Goal: Transaction & Acquisition: Book appointment/travel/reservation

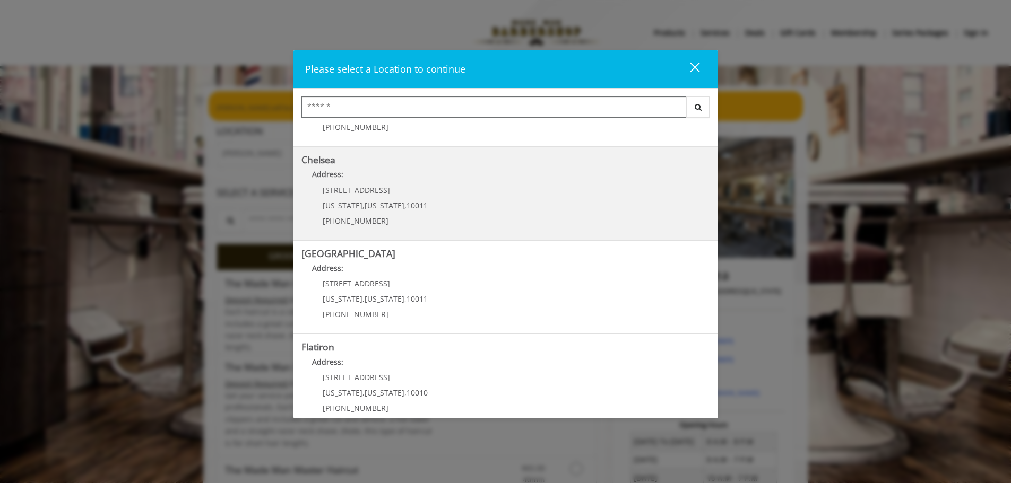
scroll to position [71, 0]
click at [401, 193] on p "[STREET_ADDRESS]" at bounding box center [375, 190] width 105 height 8
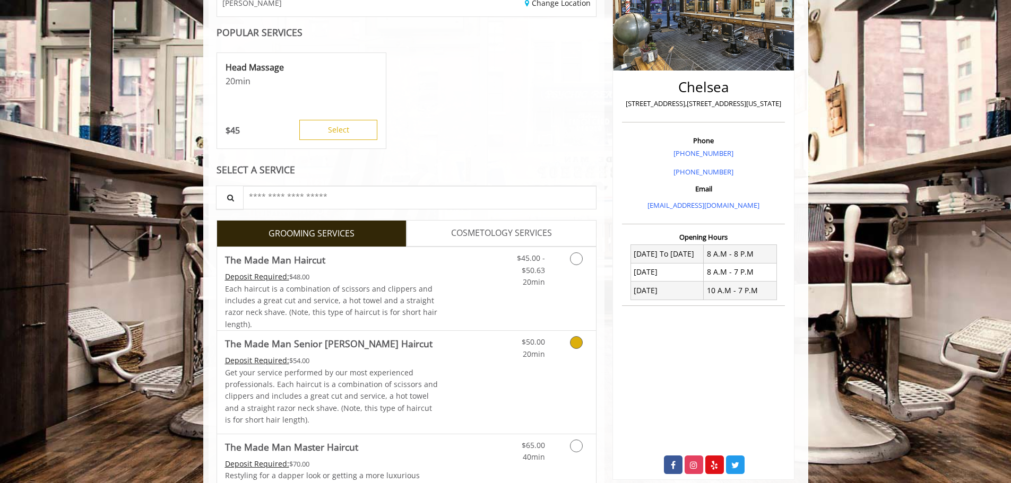
scroll to position [283, 0]
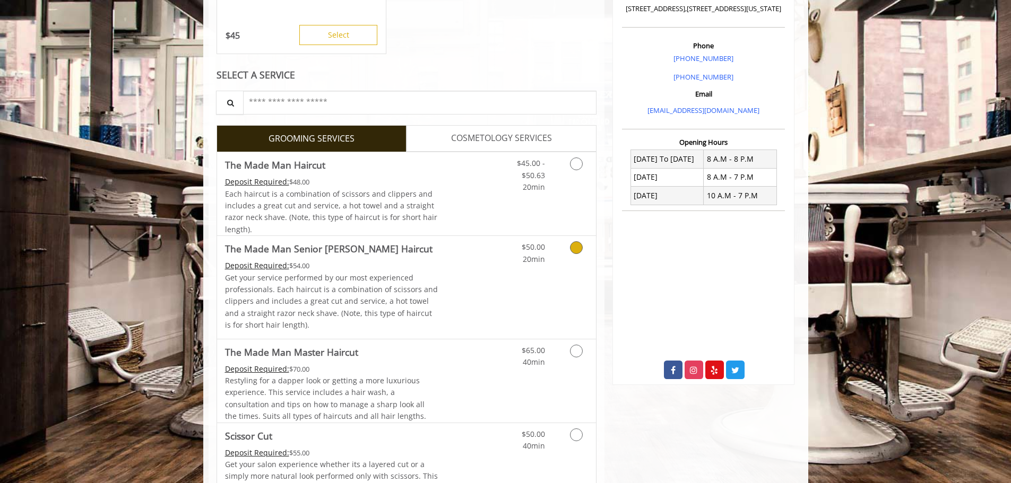
click at [371, 265] on div "Deposit Required: $54.00" at bounding box center [331, 266] width 213 height 12
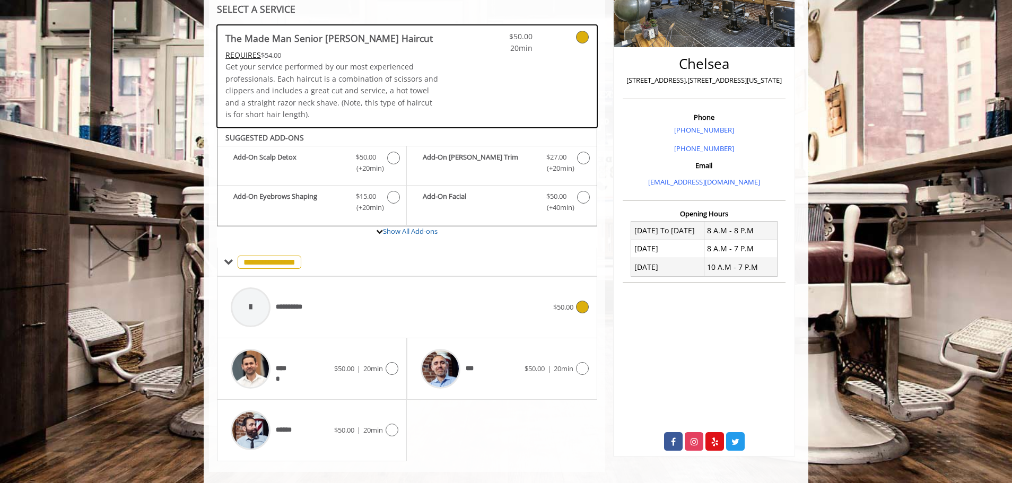
scroll to position [227, 0]
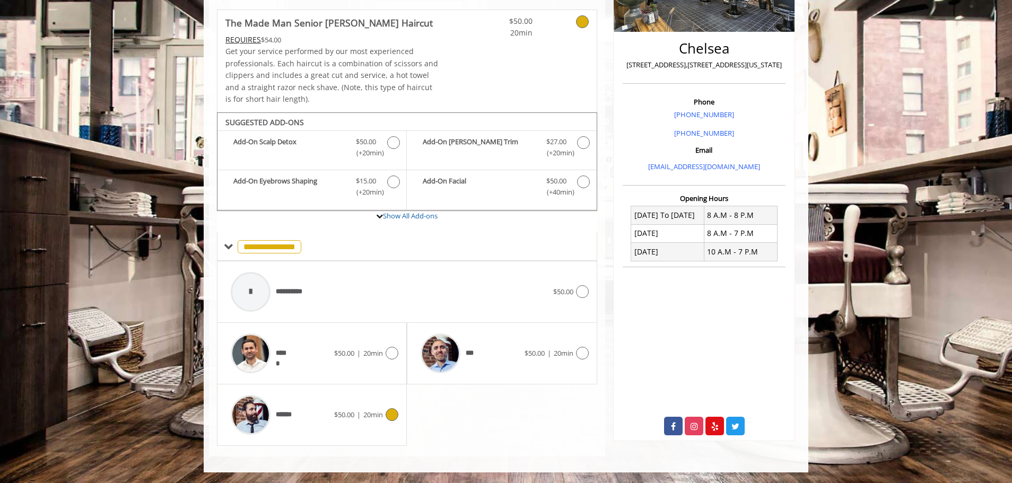
click at [341, 414] on span "$50.00" at bounding box center [344, 415] width 20 height 10
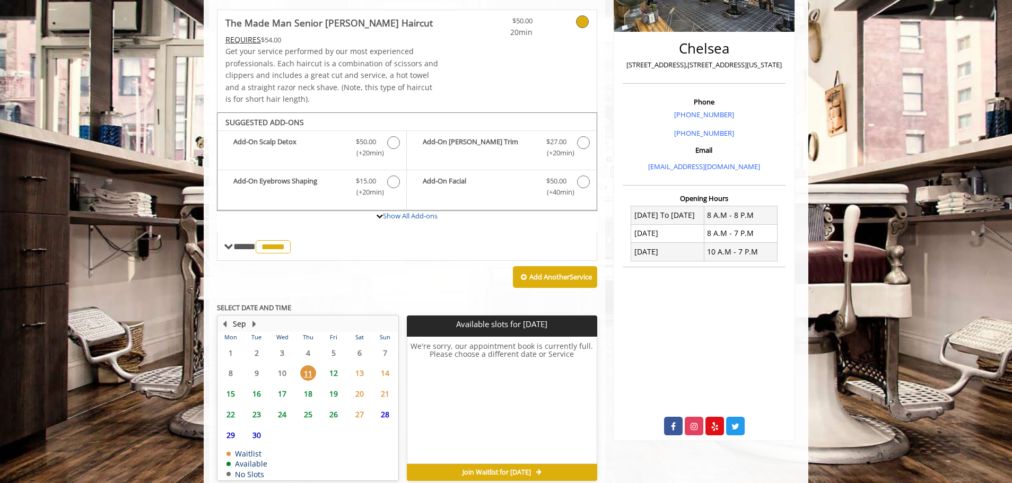
click at [336, 371] on span "12" at bounding box center [334, 373] width 16 height 15
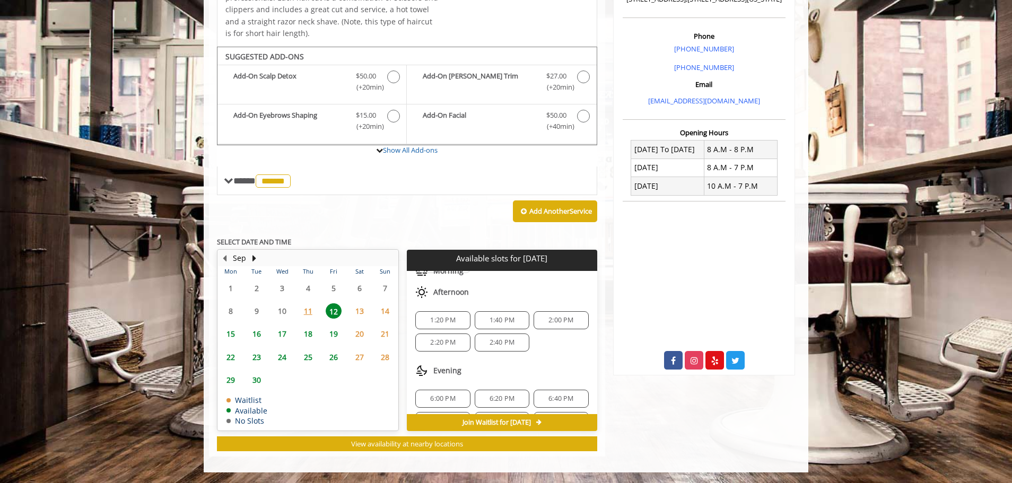
scroll to position [57, 0]
click at [452, 331] on span "1:20 PM" at bounding box center [442, 331] width 25 height 8
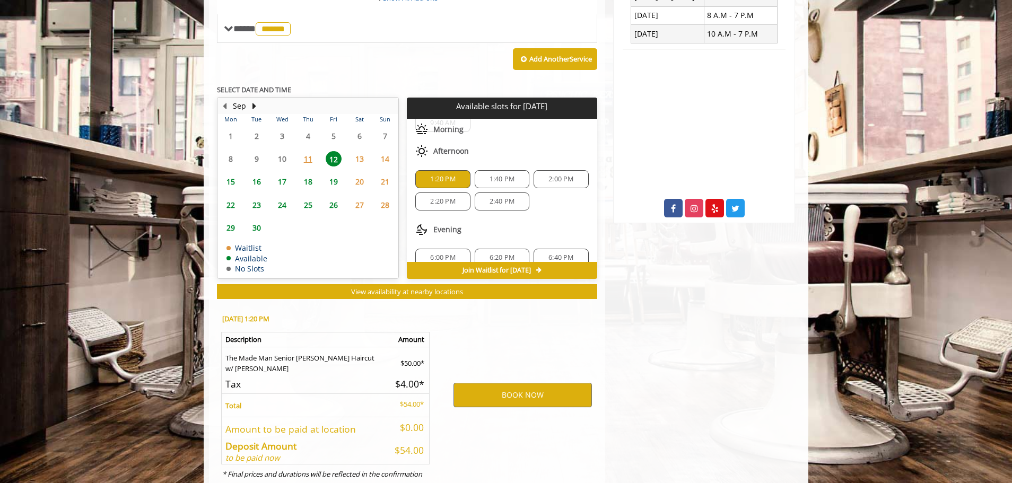
scroll to position [484, 0]
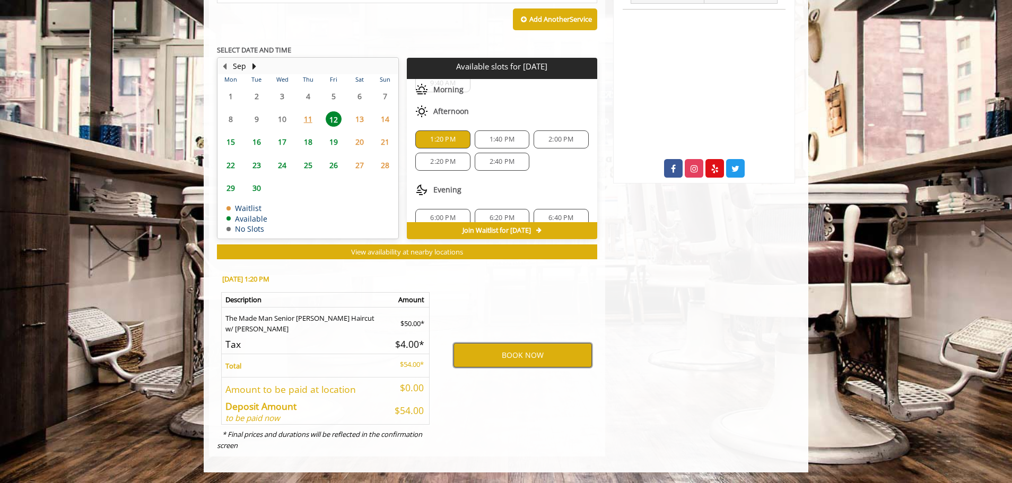
click at [488, 358] on button "BOOK NOW" at bounding box center [523, 355] width 138 height 24
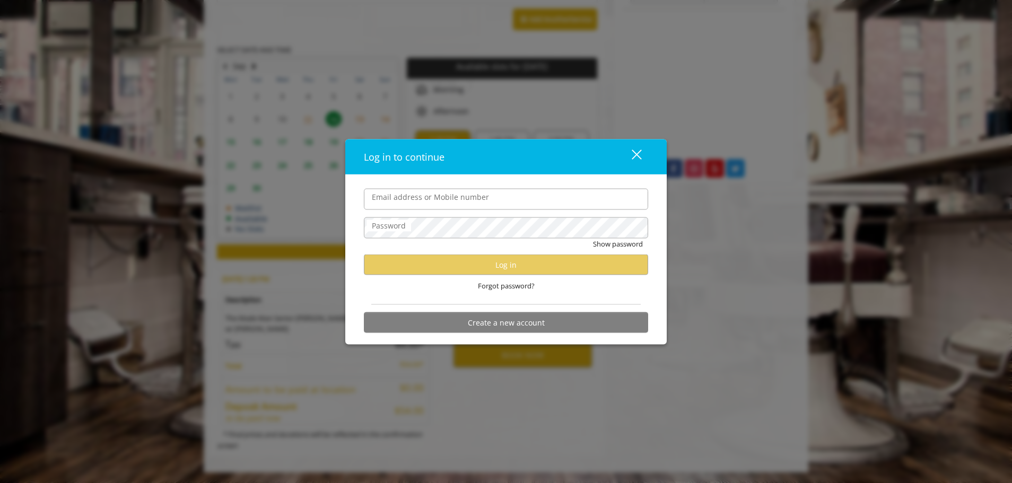
type input "**********"
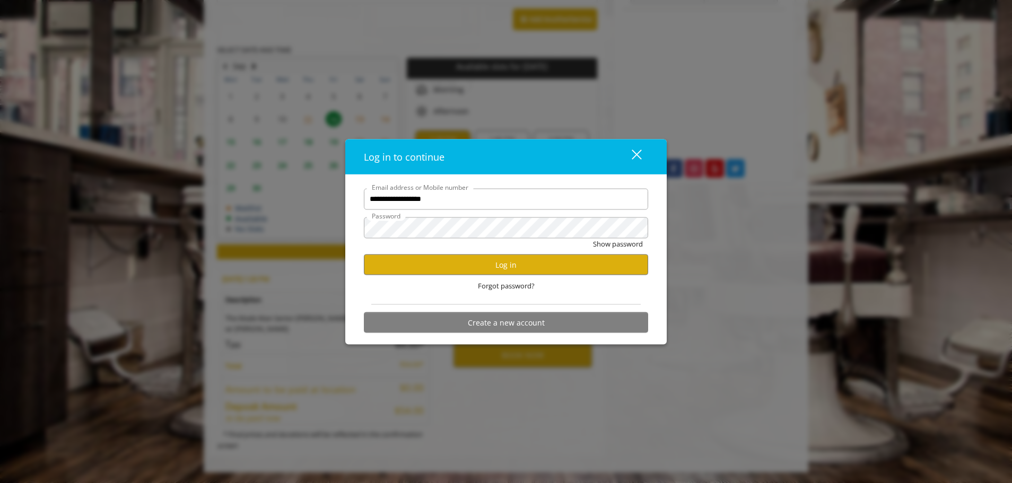
scroll to position [0, 0]
click at [479, 264] on button "Log in" at bounding box center [506, 265] width 284 height 21
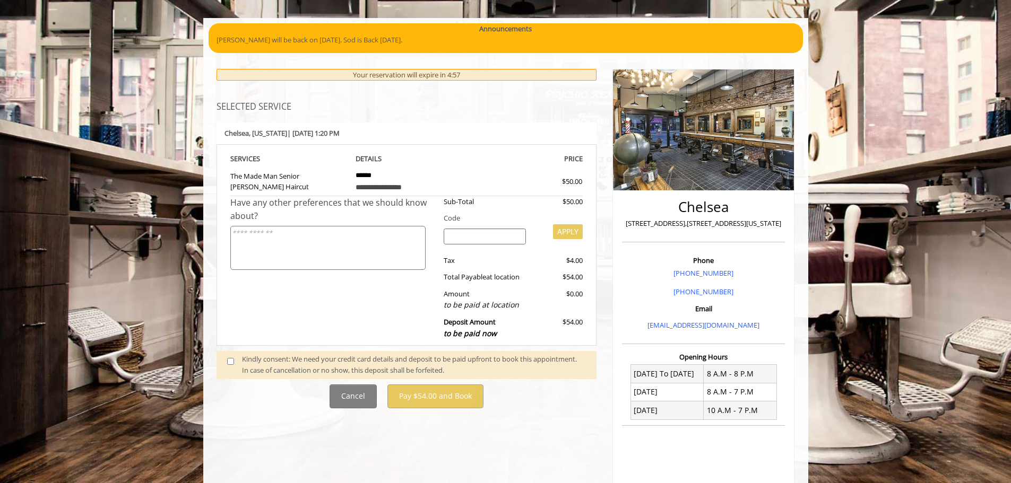
scroll to position [71, 0]
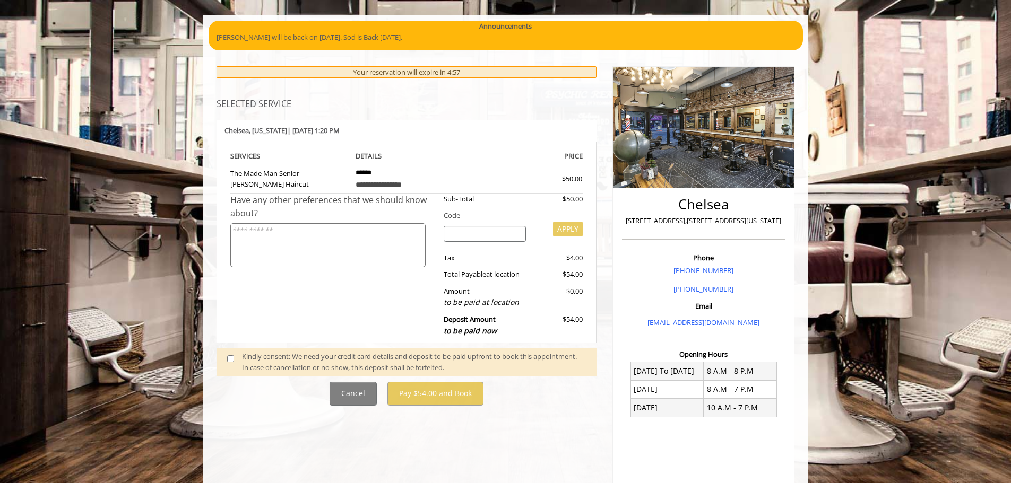
click at [231, 362] on span at bounding box center [234, 362] width 31 height 22
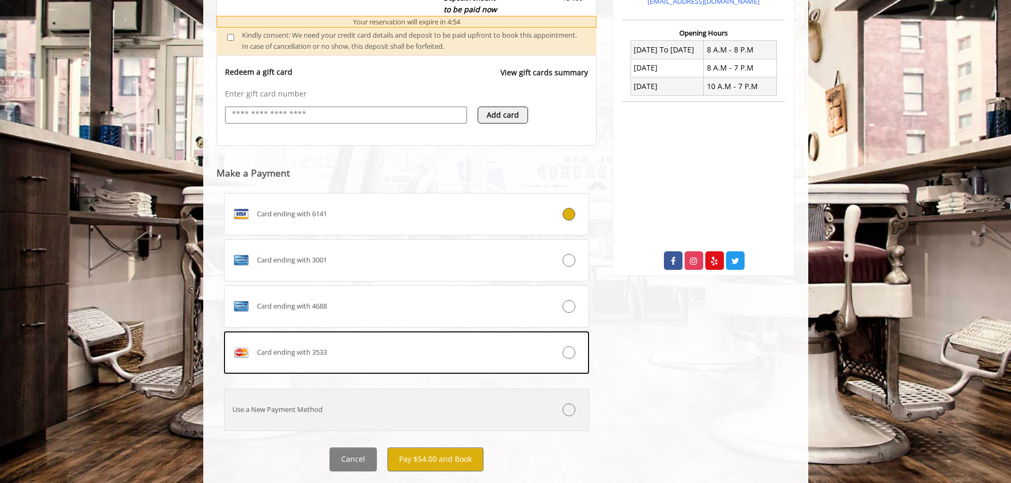
scroll to position [418, 0]
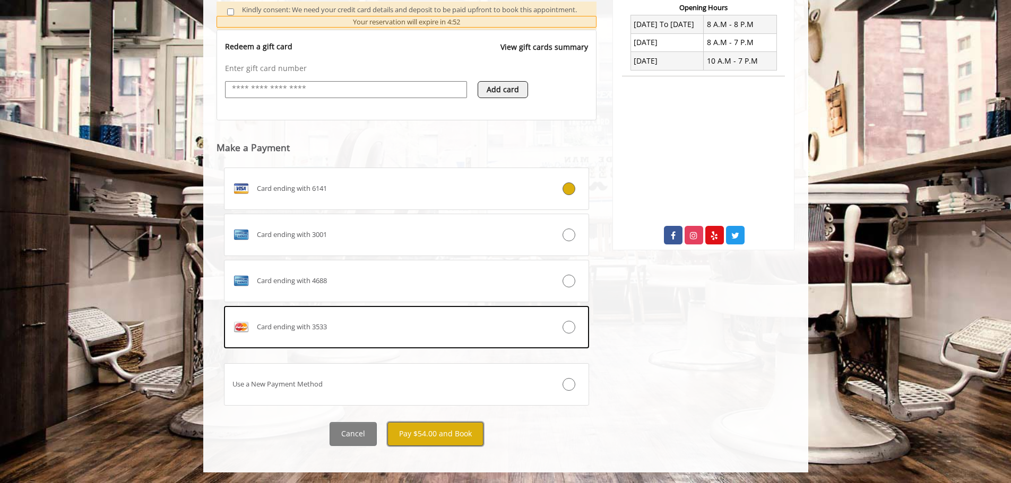
click at [422, 430] on button "Pay $54.00 and Book" at bounding box center [435, 434] width 96 height 24
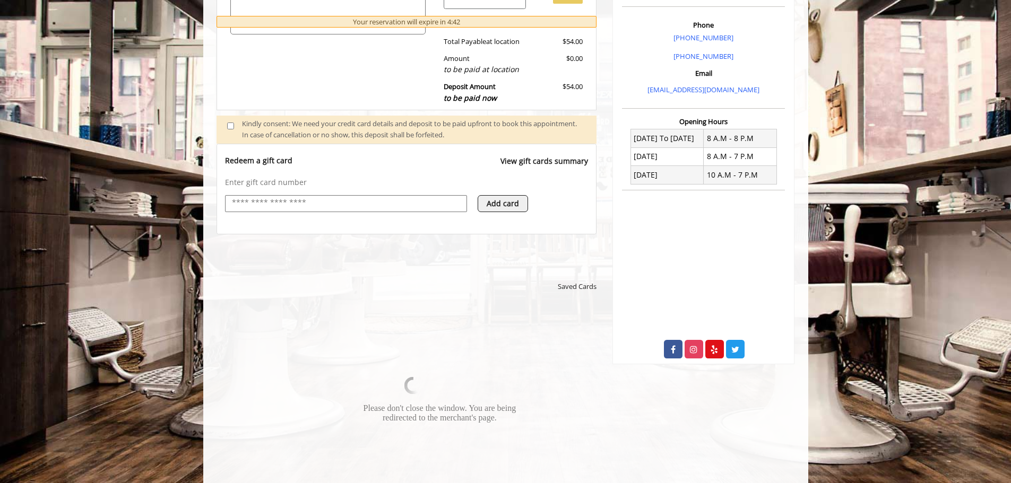
scroll to position [389, 0]
